Goal: Task Accomplishment & Management: Use online tool/utility

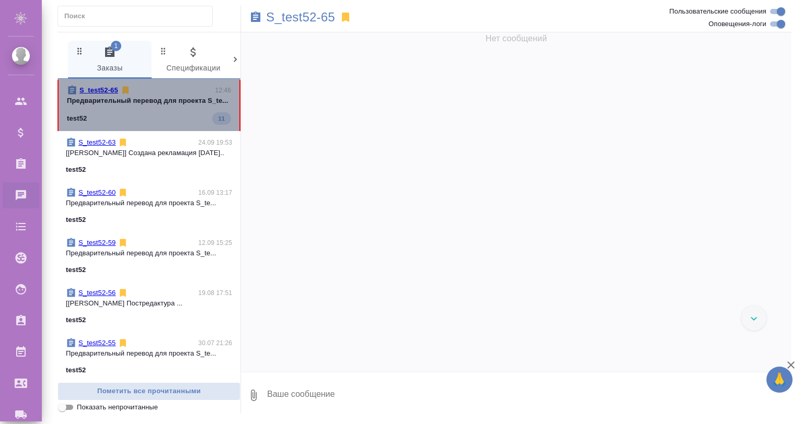
click at [182, 106] on p "Предварительный перевод для проекта S_te..." at bounding box center [149, 101] width 164 height 10
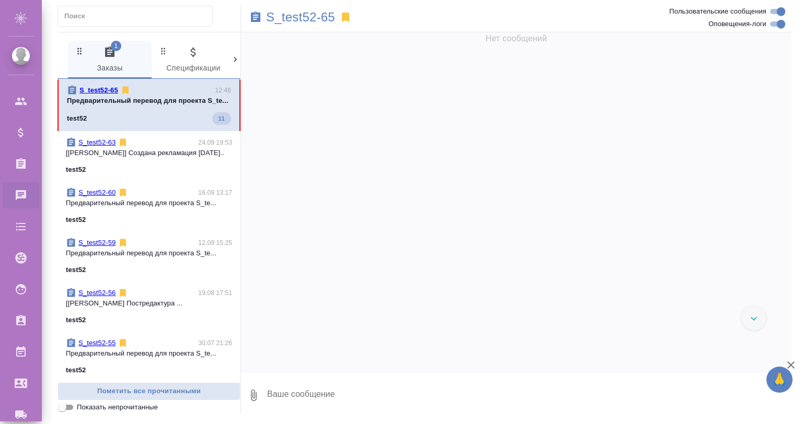
scroll to position [557, 0]
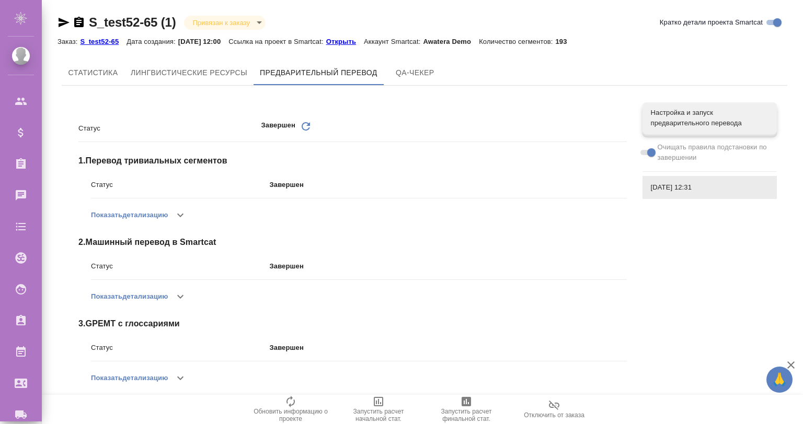
scroll to position [10, 0]
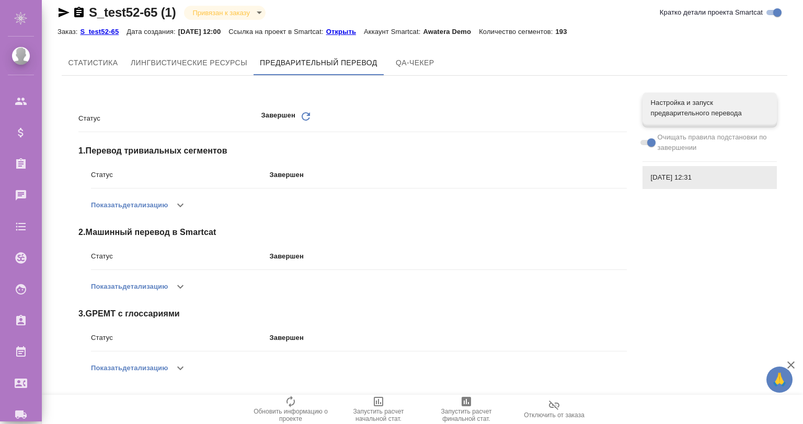
click at [170, 365] on button "button" at bounding box center [180, 368] width 25 height 25
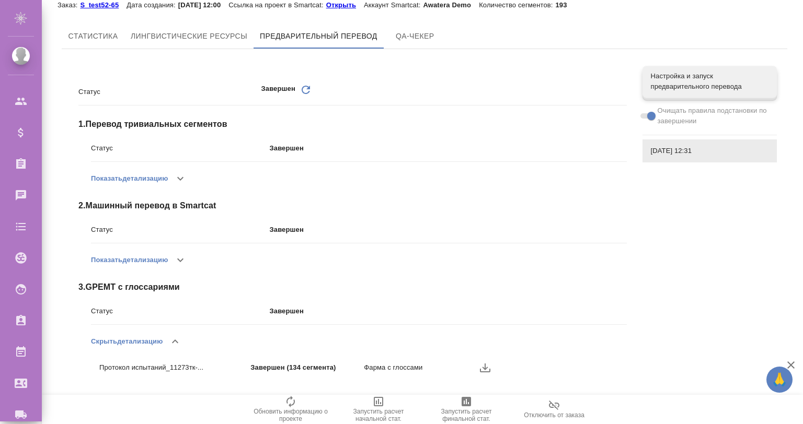
click at [487, 370] on icon "button" at bounding box center [485, 368] width 13 height 13
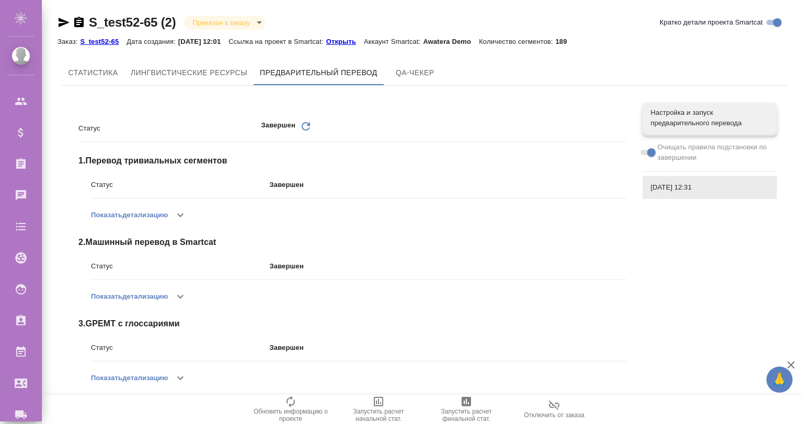
scroll to position [10, 0]
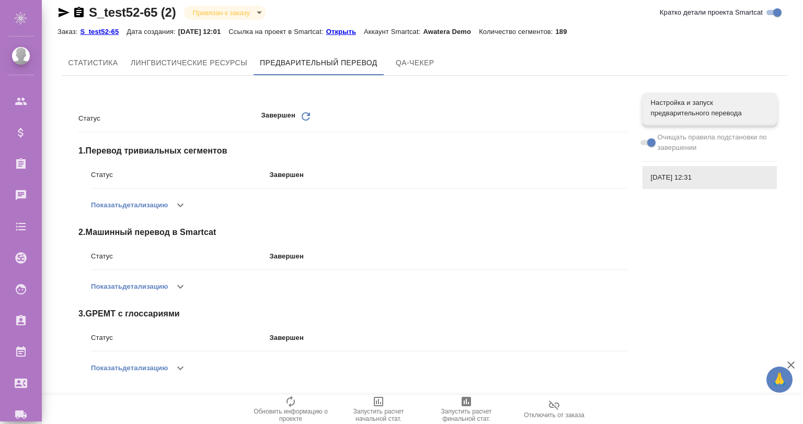
click at [180, 376] on button "button" at bounding box center [180, 368] width 25 height 25
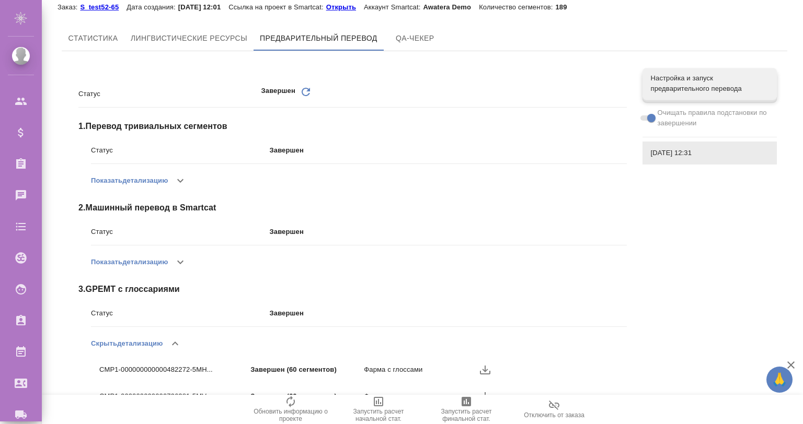
scroll to position [63, 0]
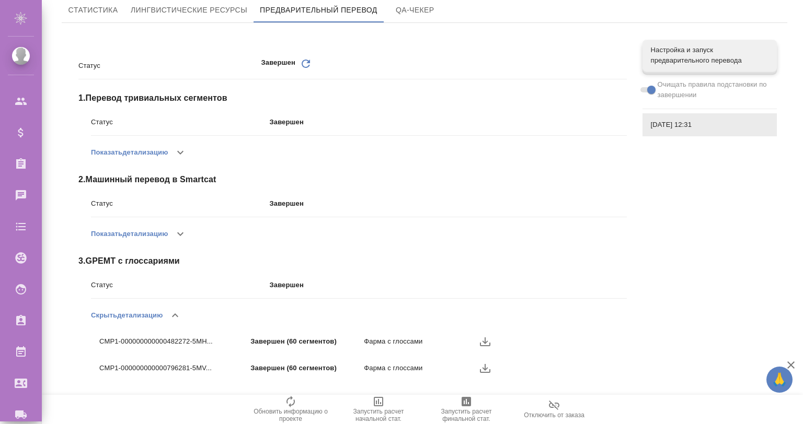
click at [487, 331] on li "CMP1-000000000000482272-5MH... Завершен (60 сегментов) Фарма с глоссами" at bounding box center [326, 341] width 470 height 27
click at [485, 338] on icon "button" at bounding box center [485, 342] width 10 height 9
click at [485, 366] on icon "button" at bounding box center [485, 368] width 13 height 13
